Goal: Transaction & Acquisition: Purchase product/service

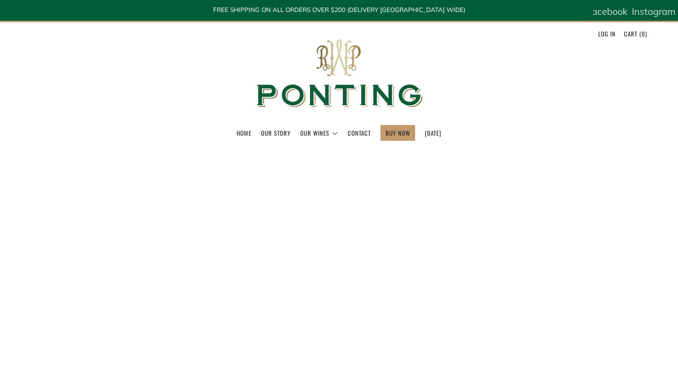
select select "best-selling"
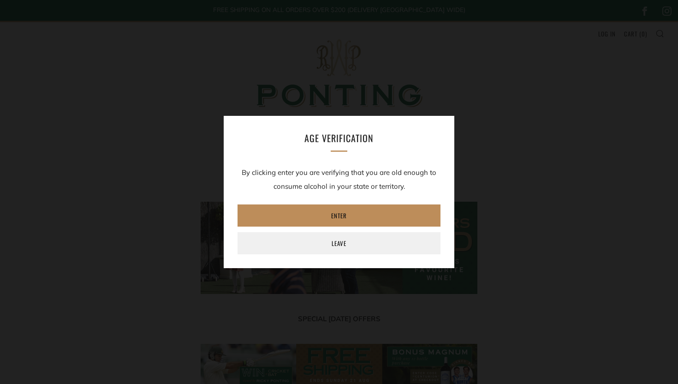
click at [373, 214] on link "Enter" at bounding box center [338, 215] width 203 height 22
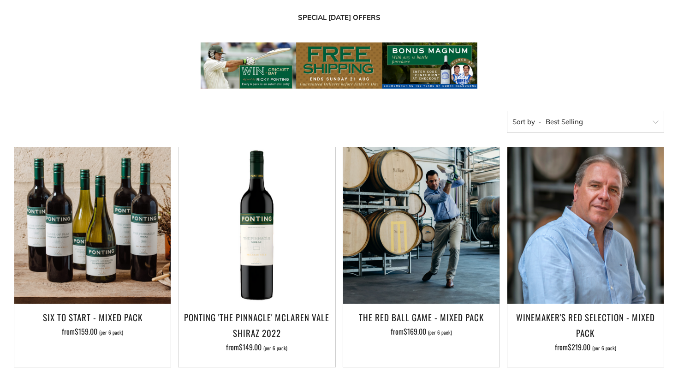
scroll to position [398, 0]
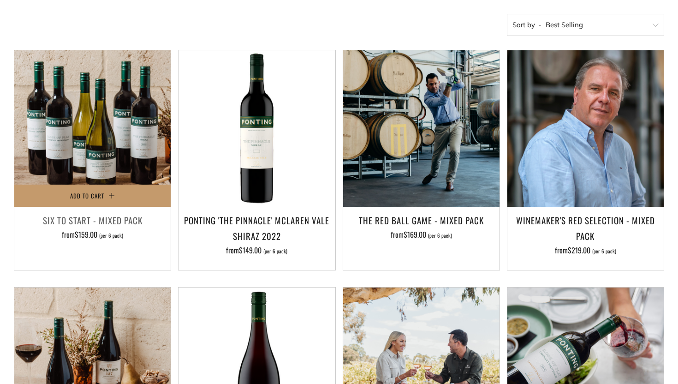
click at [95, 207] on div "Add to Cart Six To Start - Mixed Pack from $159.00 (per 6 pack)" at bounding box center [92, 160] width 157 height 220
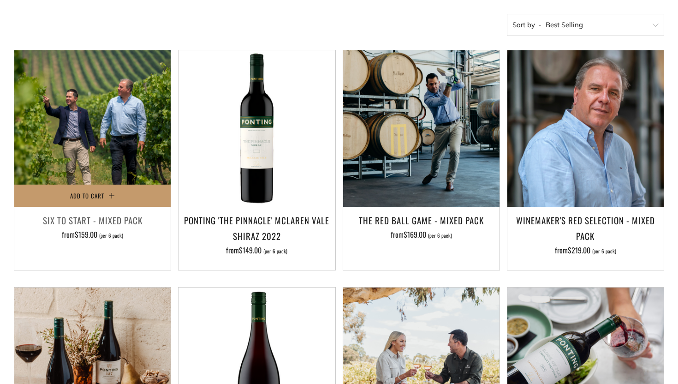
click at [101, 165] on img at bounding box center [92, 128] width 156 height 156
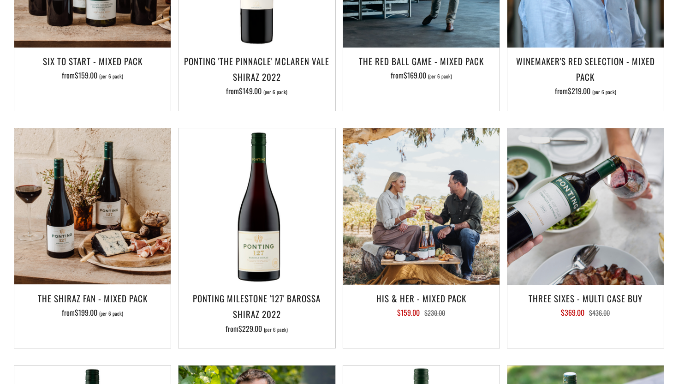
scroll to position [572, 0]
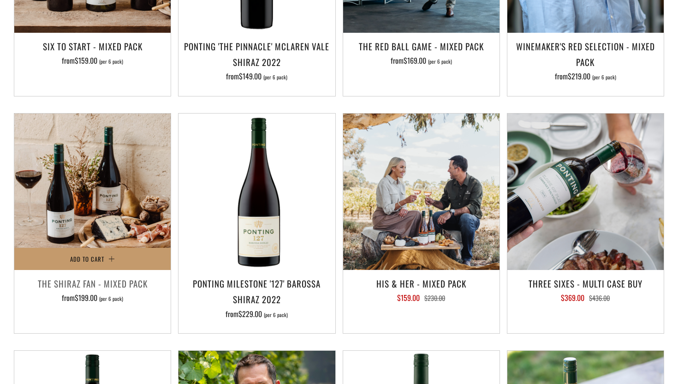
click at [119, 284] on h3 "The Shiraz Fan - Mixed Pack" at bounding box center [92, 283] width 147 height 16
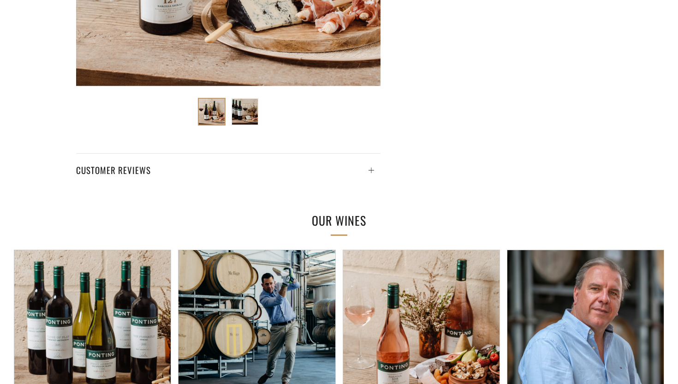
scroll to position [562, 0]
